Goal: Transaction & Acquisition: Purchase product/service

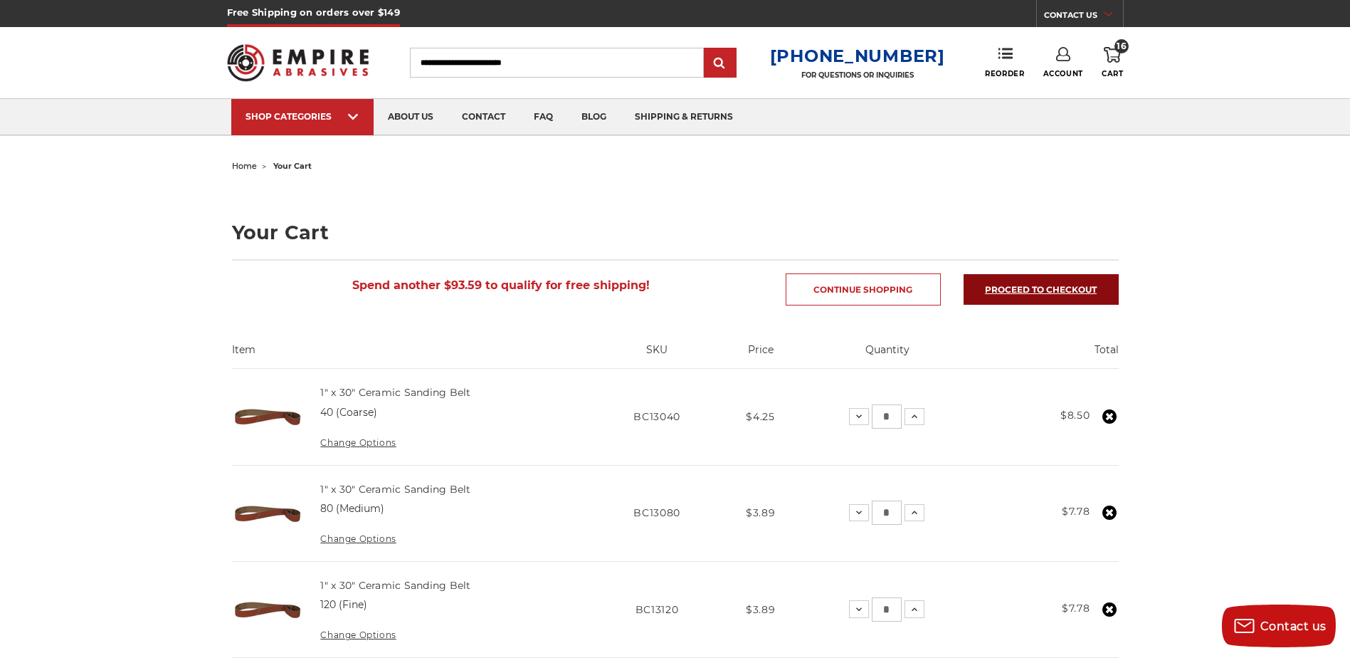
click at [1034, 284] on link "Proceed to checkout" at bounding box center [1041, 289] width 155 height 31
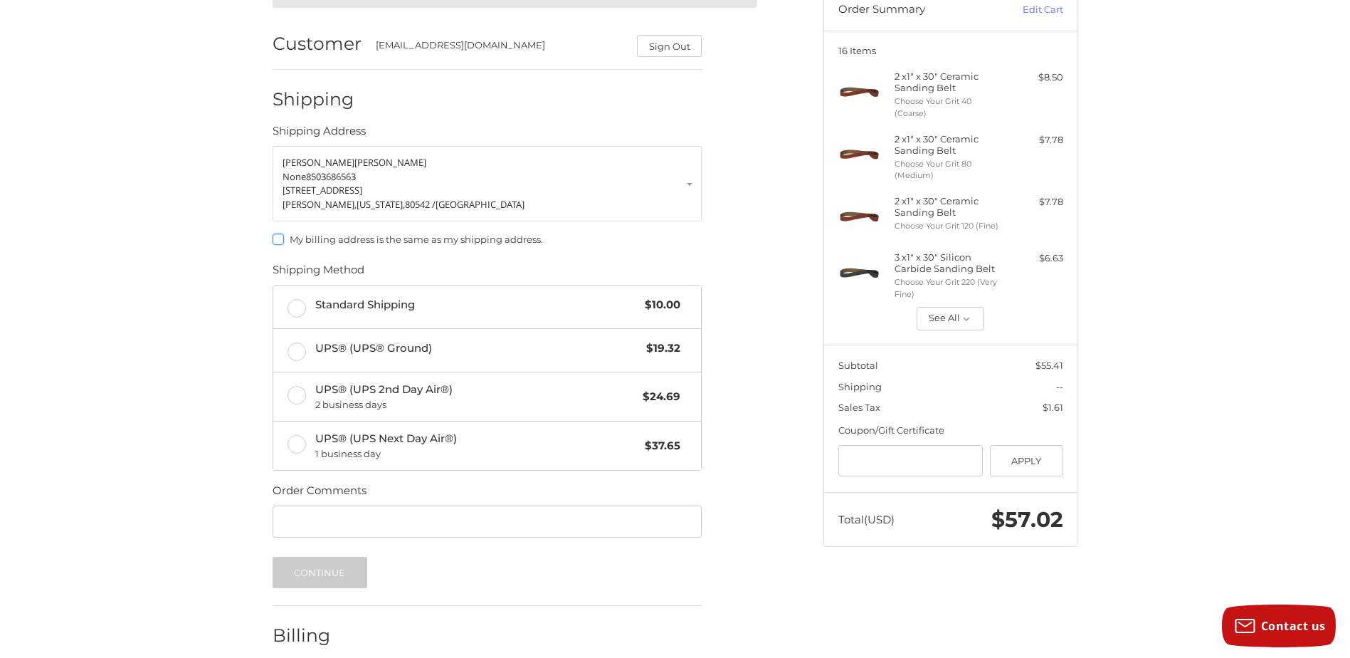
scroll to position [152, 0]
click at [296, 311] on label "Standard Shipping $10.00" at bounding box center [487, 306] width 428 height 43
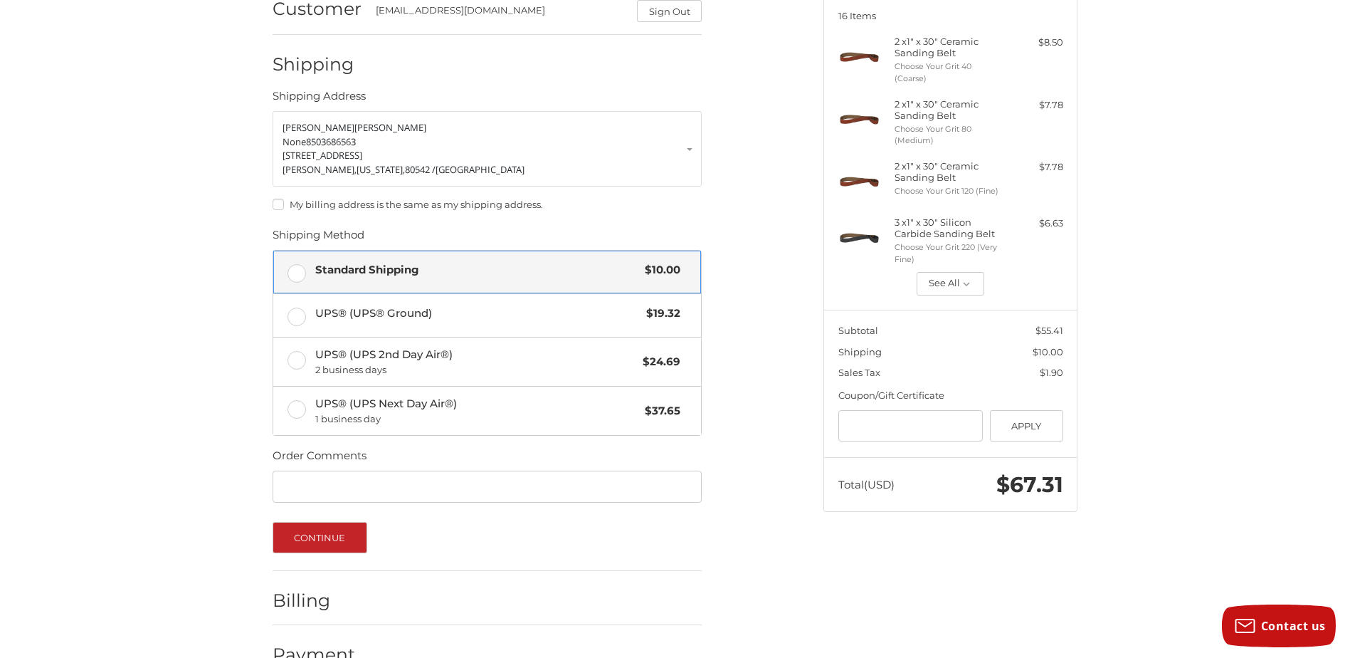
scroll to position [221, 0]
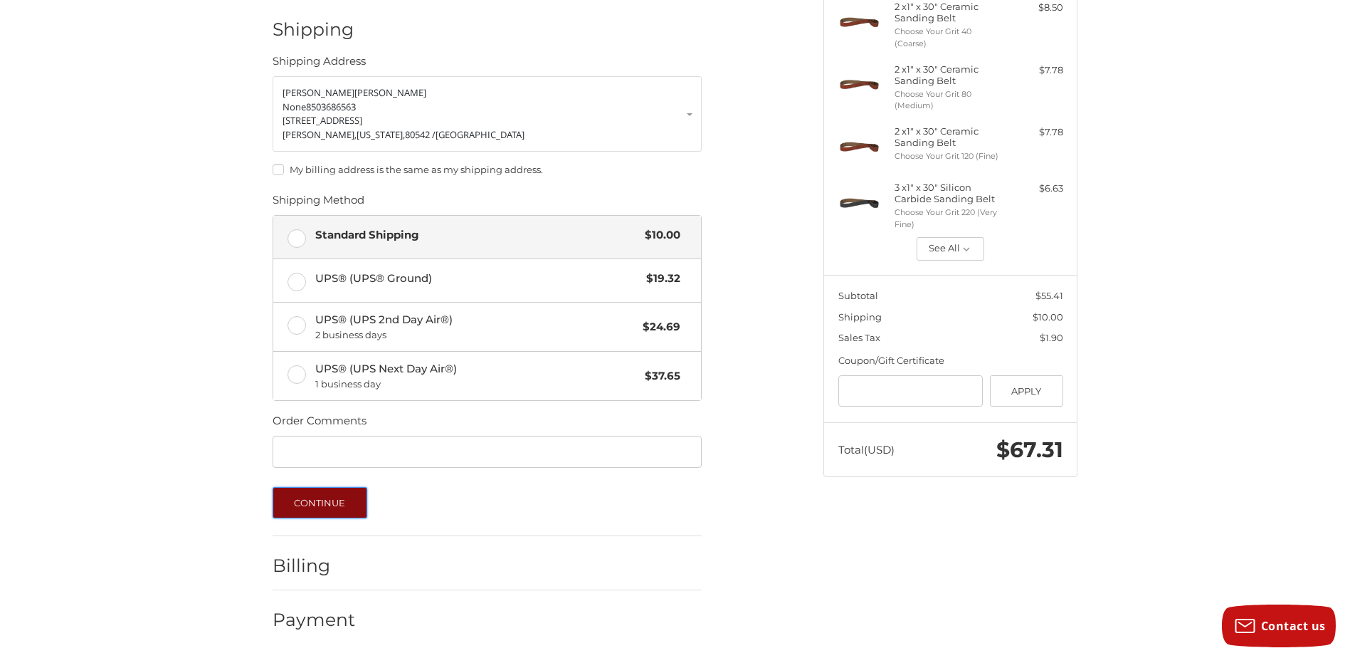
click at [310, 506] on button "Continue" at bounding box center [320, 502] width 95 height 31
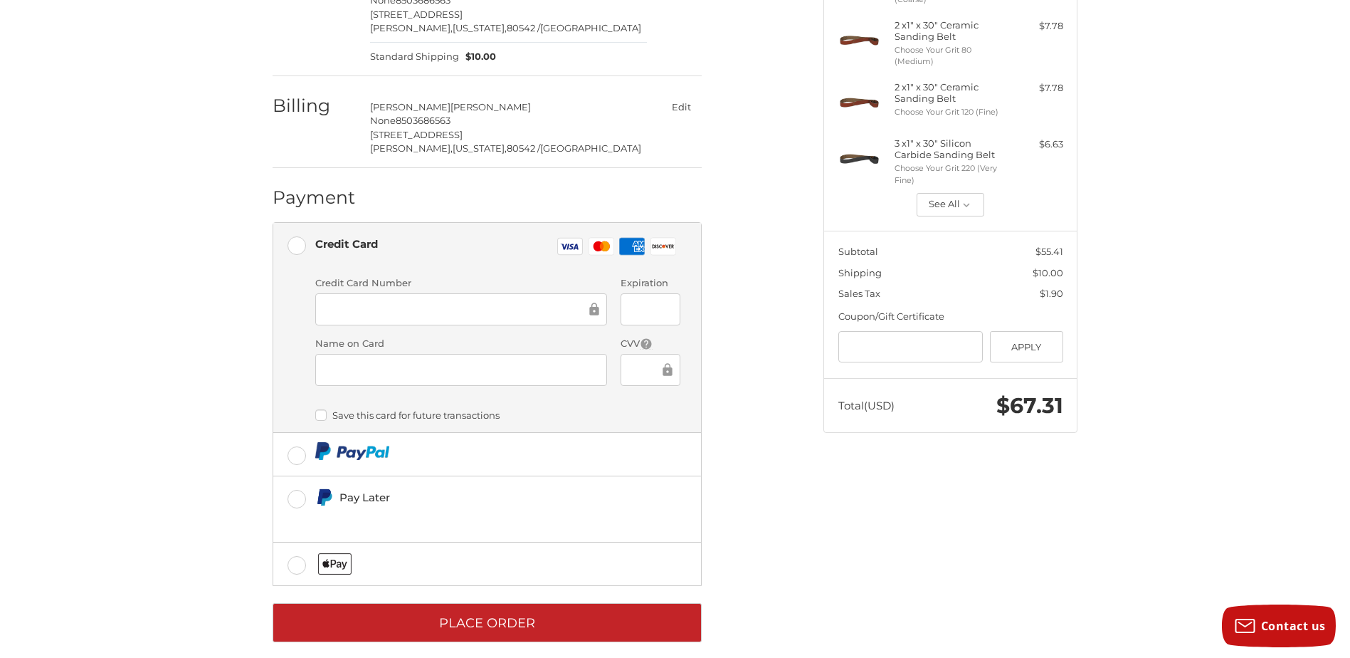
scroll to position [281, 0]
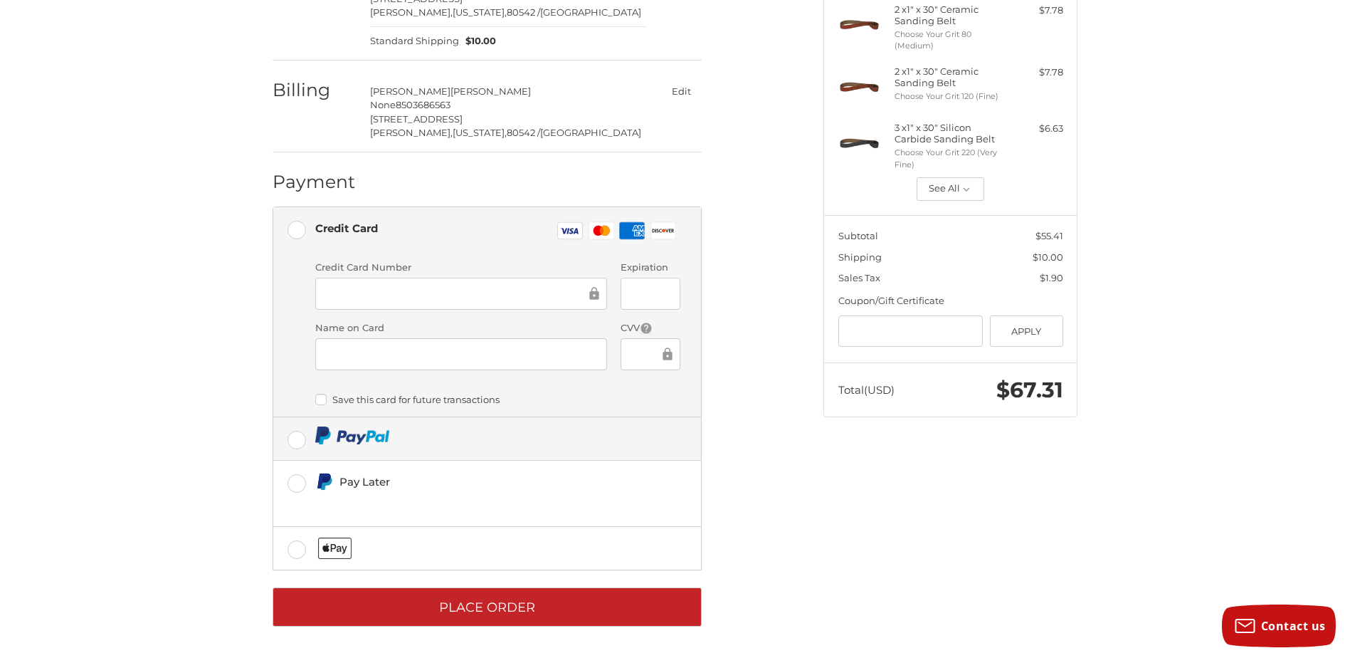
click at [297, 444] on label at bounding box center [487, 438] width 428 height 43
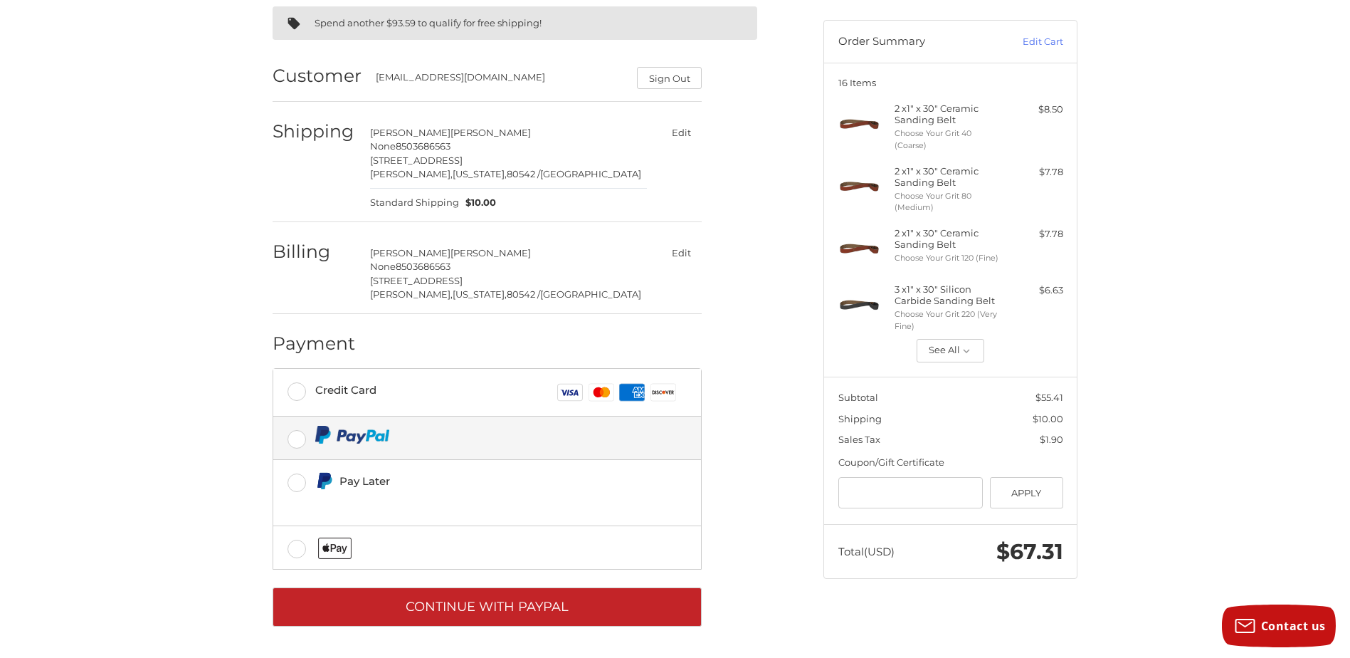
scroll to position [120, 0]
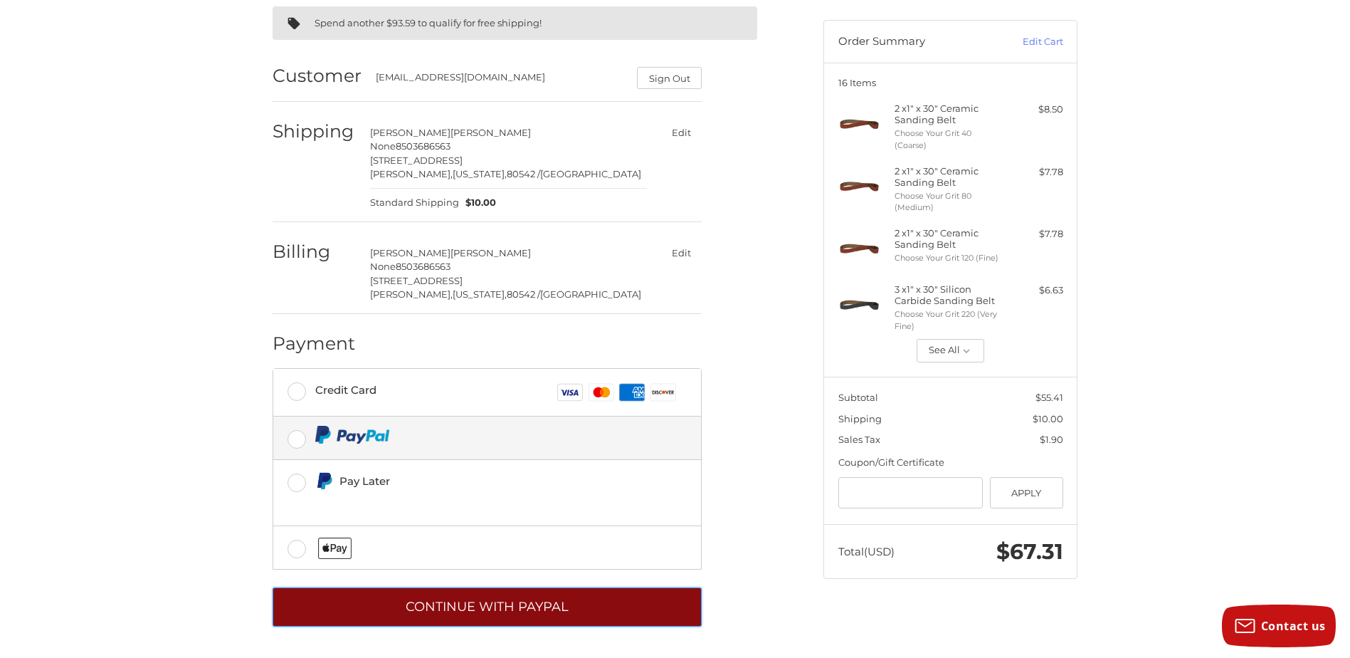
click at [384, 613] on button "Continue with PayPal" at bounding box center [487, 606] width 429 height 39
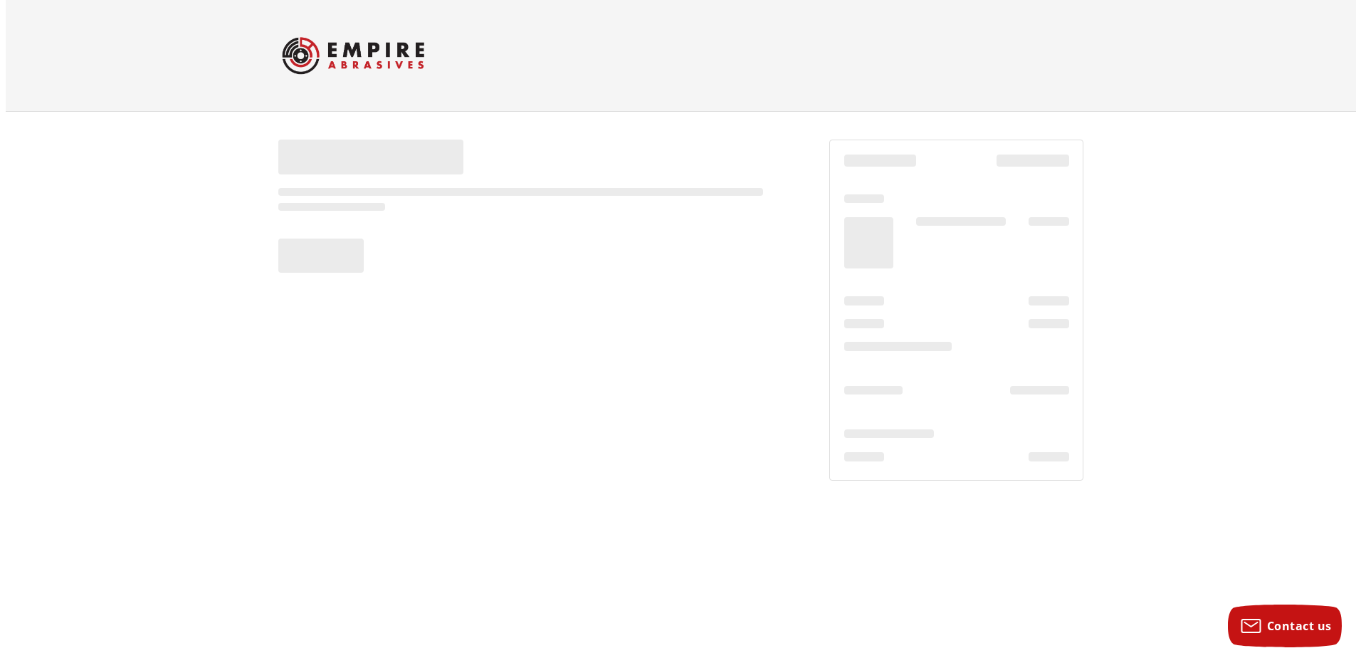
scroll to position [0, 0]
